Goal: Find specific page/section: Find specific page/section

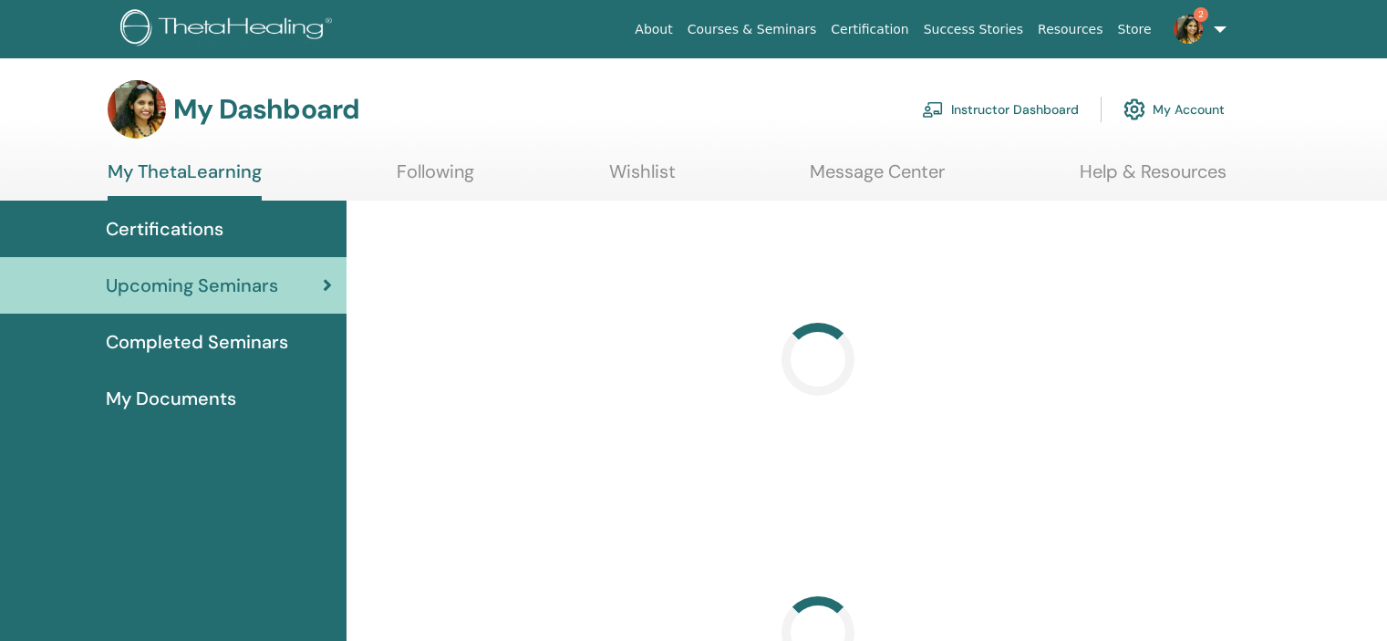
click at [1016, 98] on link "Instructor Dashboard" at bounding box center [1000, 109] width 157 height 40
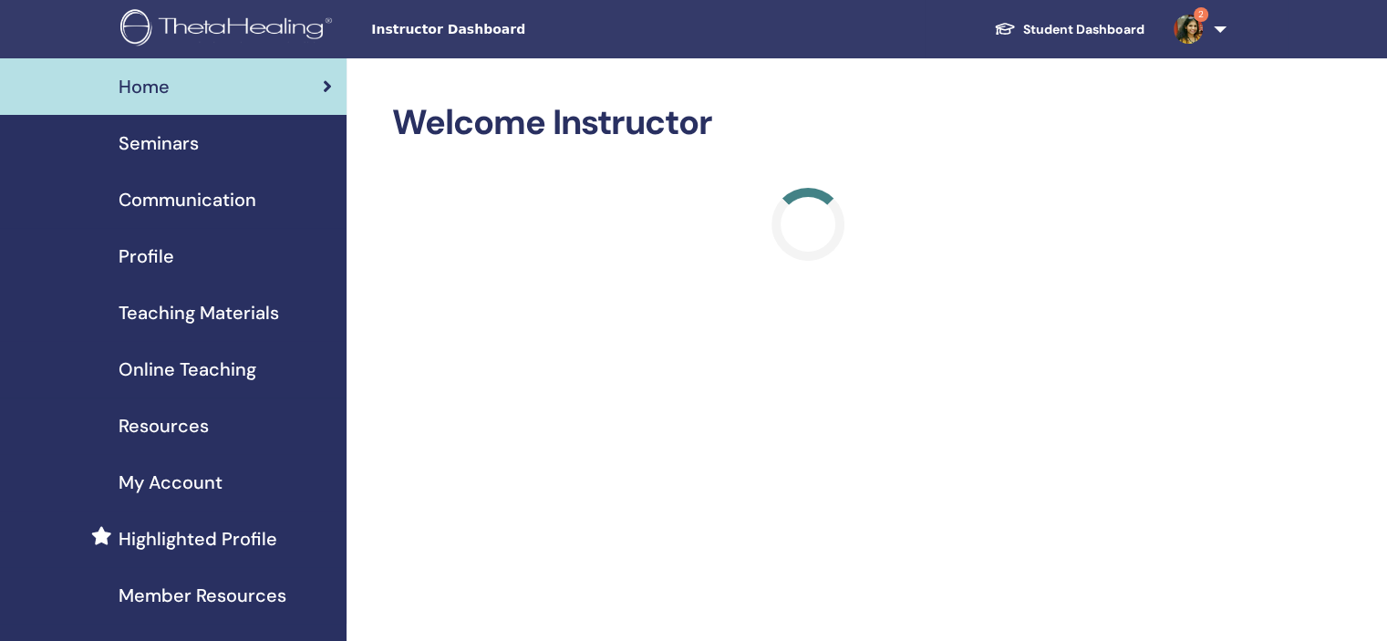
click at [208, 152] on div "Seminars" at bounding box center [173, 142] width 317 height 27
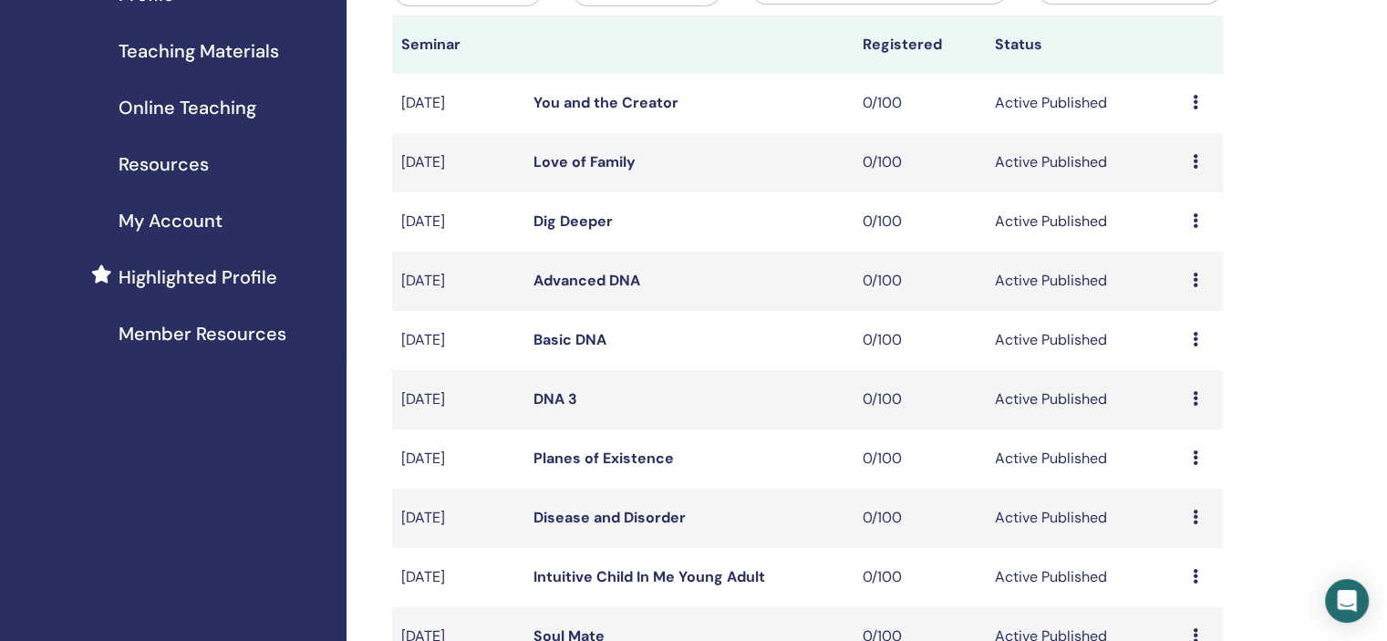
scroll to position [365, 0]
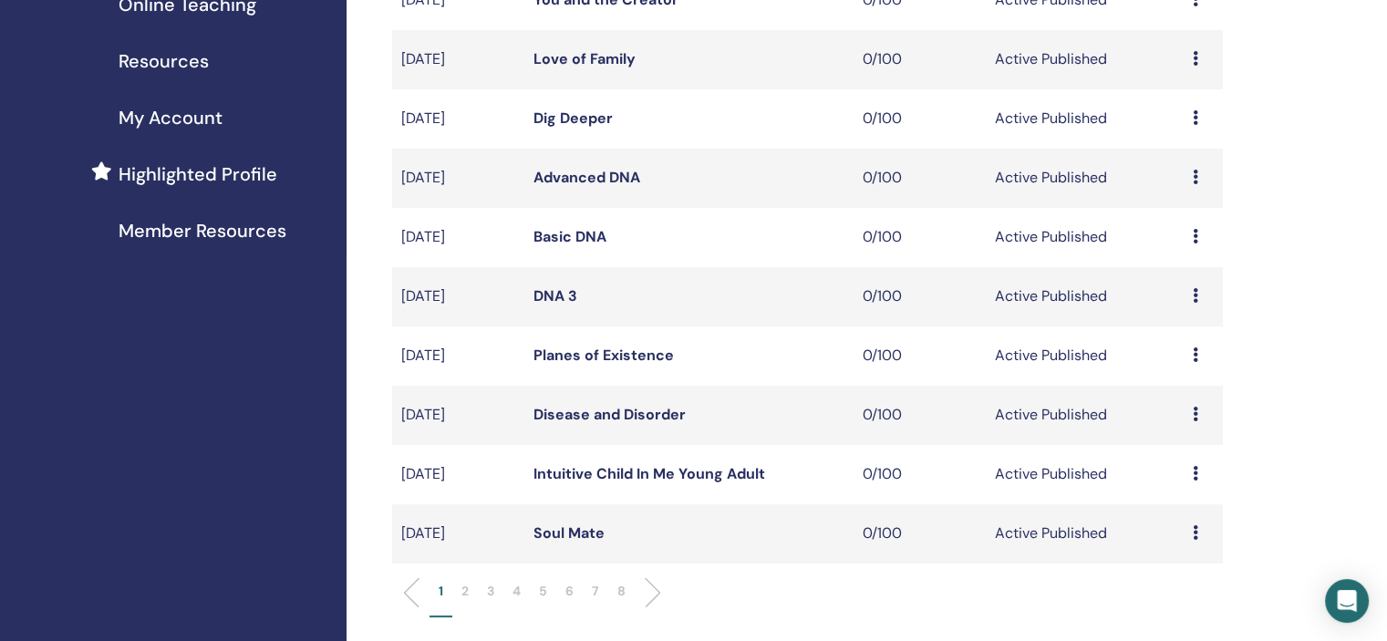
click at [546, 594] on p "5" at bounding box center [543, 591] width 8 height 19
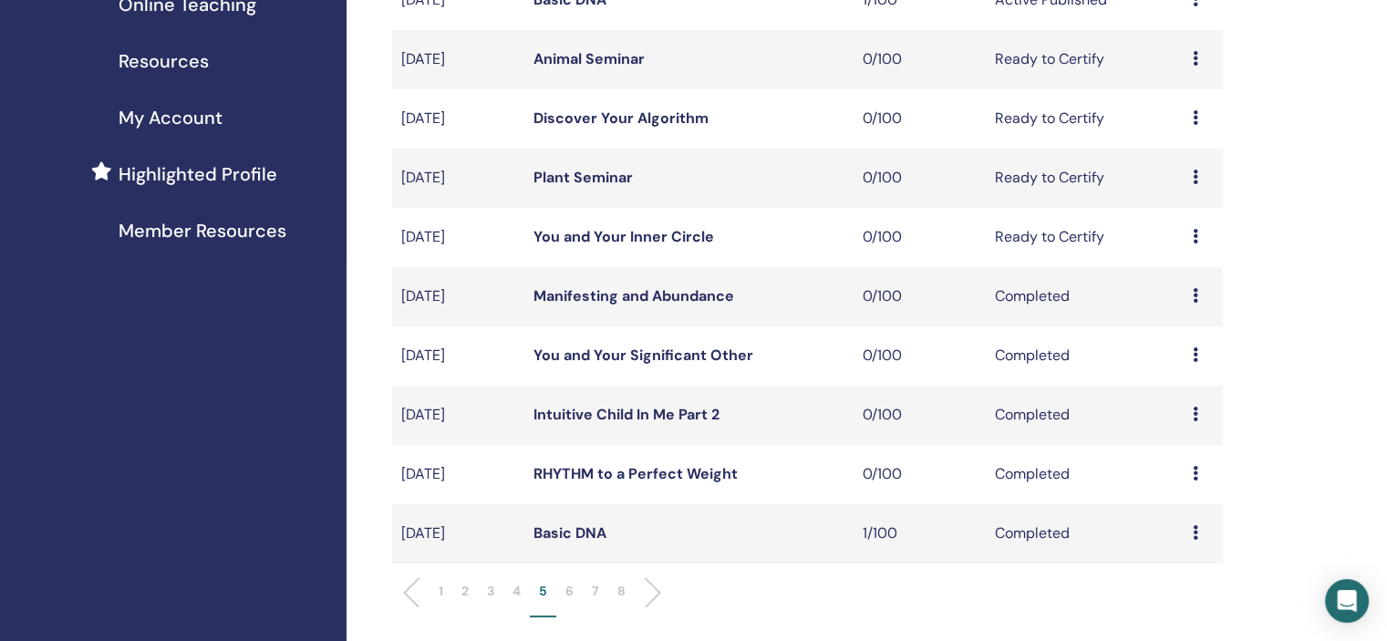
click at [519, 590] on p "4" at bounding box center [516, 591] width 8 height 19
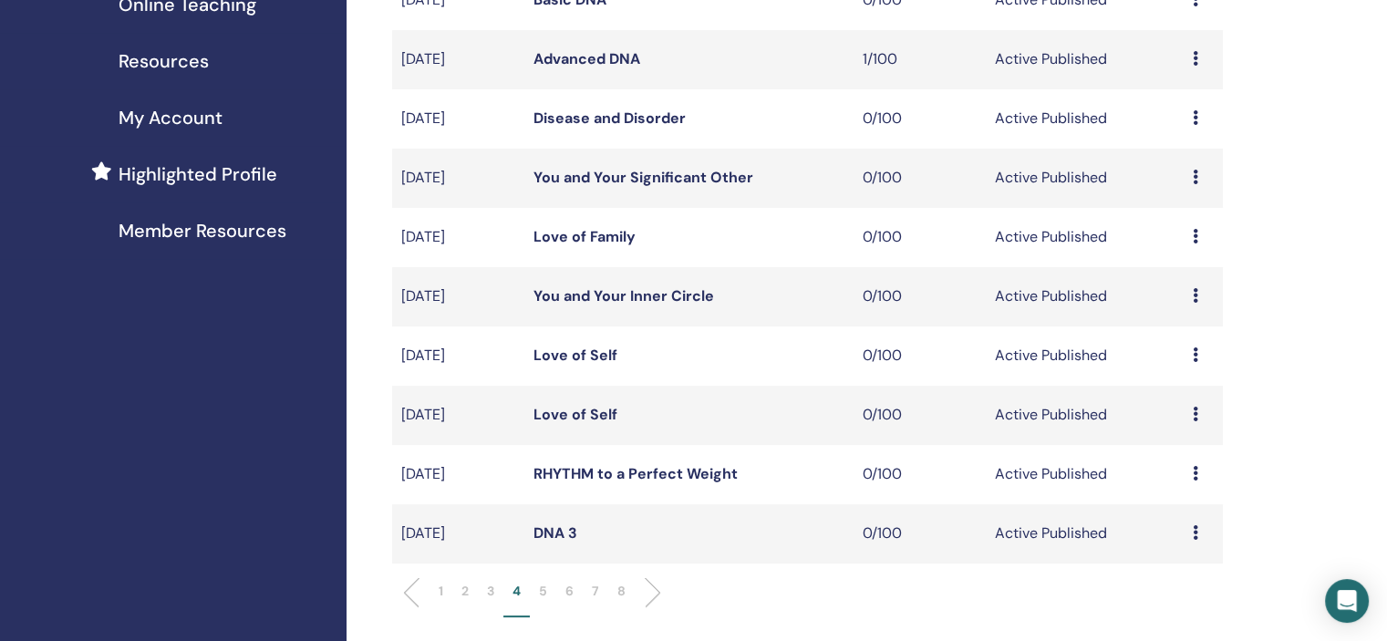
click at [542, 590] on p "5" at bounding box center [543, 591] width 8 height 19
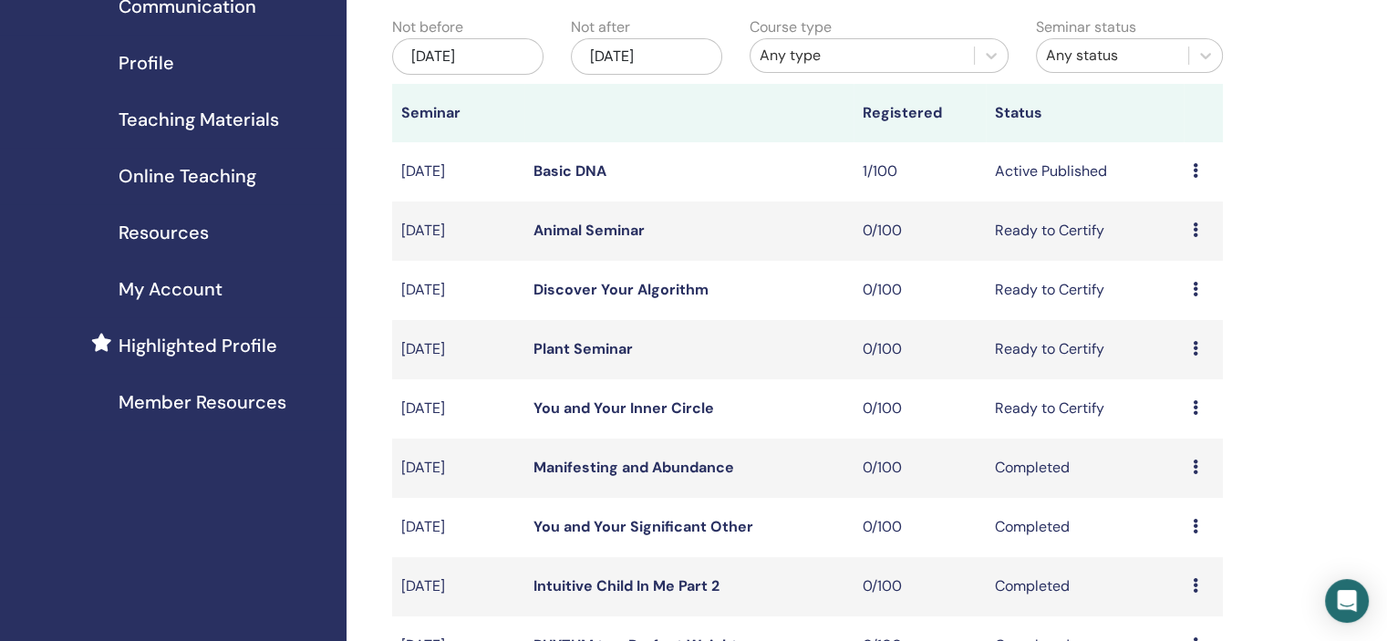
scroll to position [182, 0]
